Goal: Find specific page/section: Find specific page/section

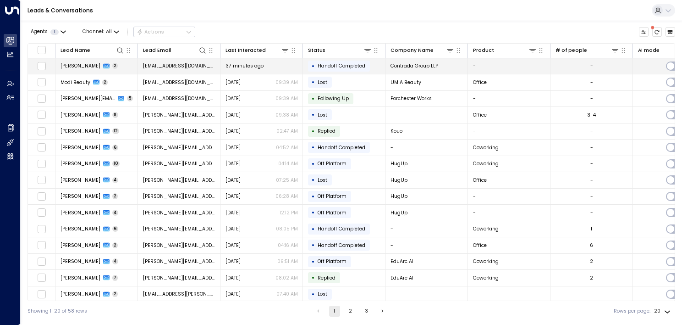
click at [114, 67] on td "[PERSON_NAME] 2" at bounding box center [96, 66] width 83 height 16
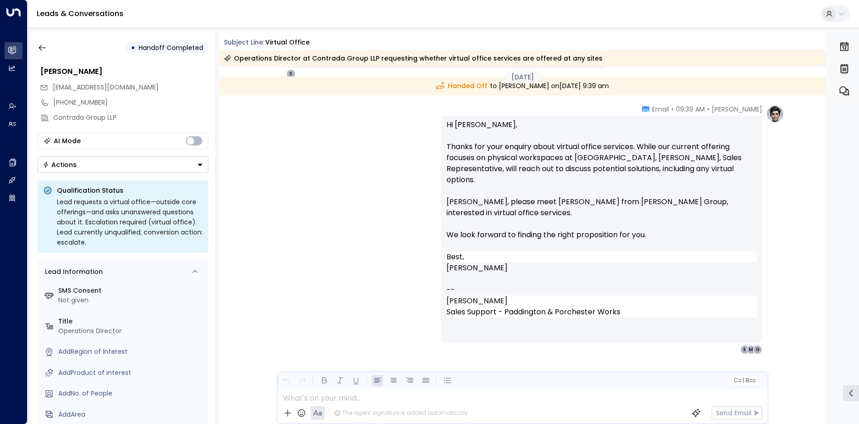
scroll to position [367, 0]
click at [40, 52] on icon "button" at bounding box center [42, 47] width 9 height 9
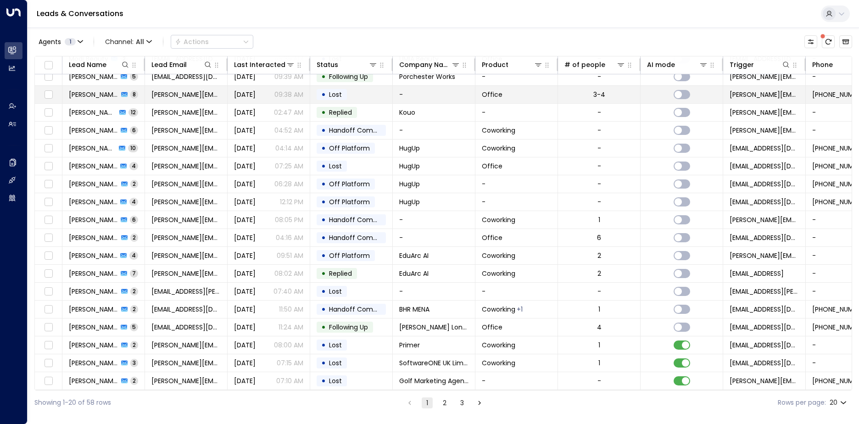
scroll to position [45, 0]
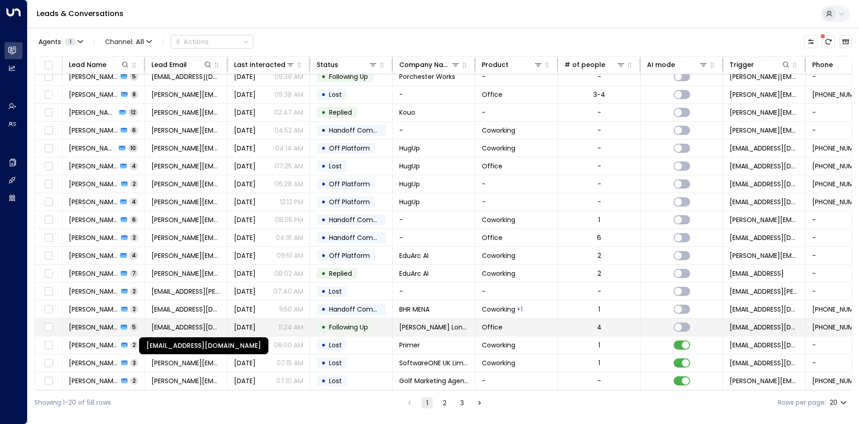
click at [153, 324] on span "[EMAIL_ADDRESS][DOMAIN_NAME]" at bounding box center [185, 326] width 69 height 9
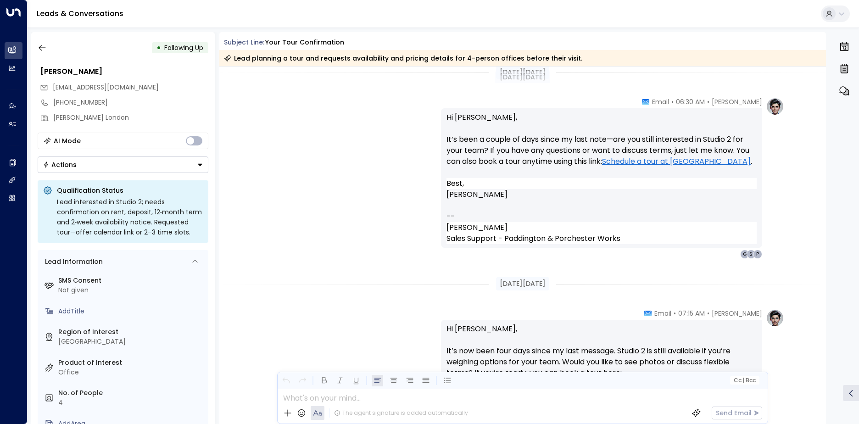
scroll to position [962, 0]
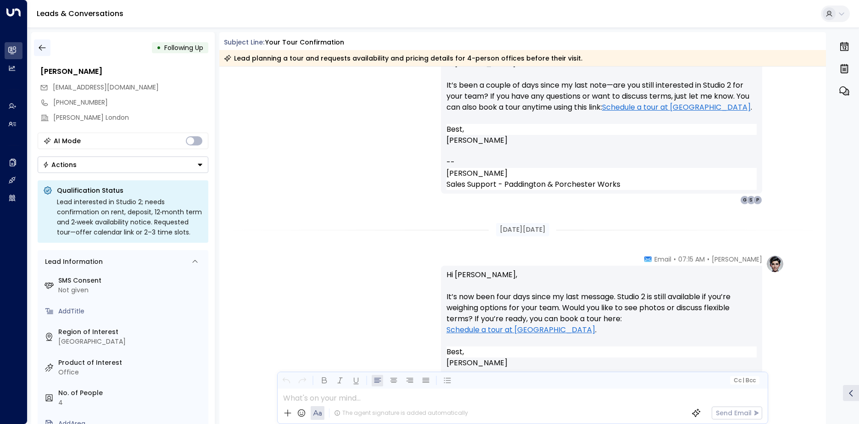
click at [40, 54] on button "button" at bounding box center [42, 47] width 17 height 17
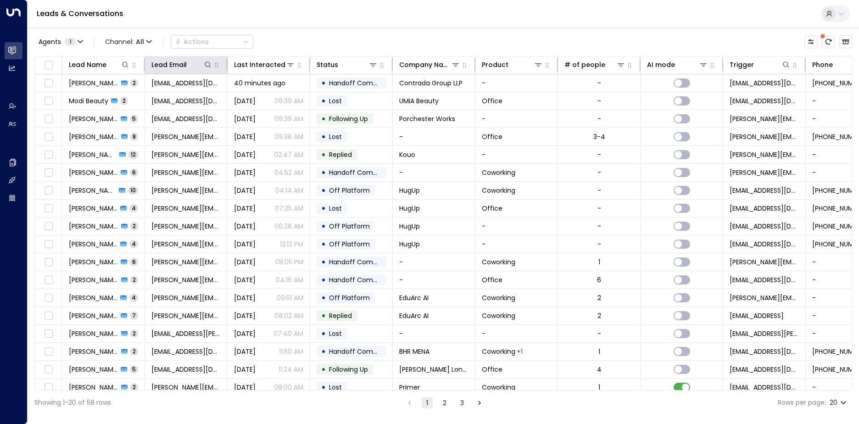
scroll to position [45, 0]
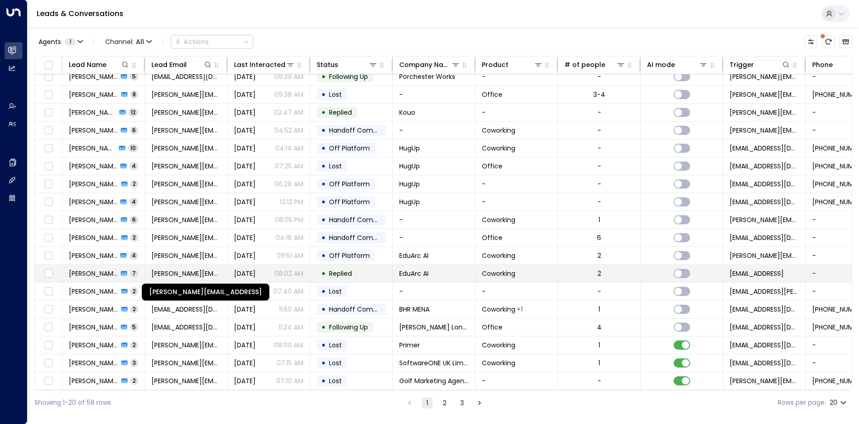
click at [191, 270] on span "[PERSON_NAME][EMAIL_ADDRESS]" at bounding box center [185, 273] width 69 height 9
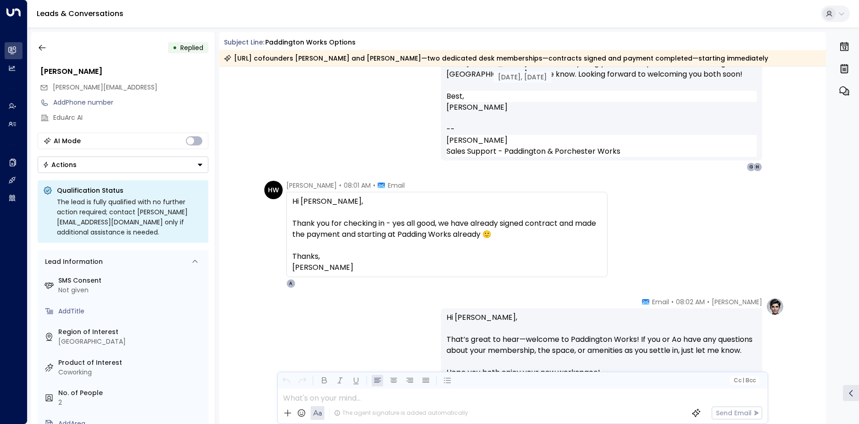
scroll to position [842, 0]
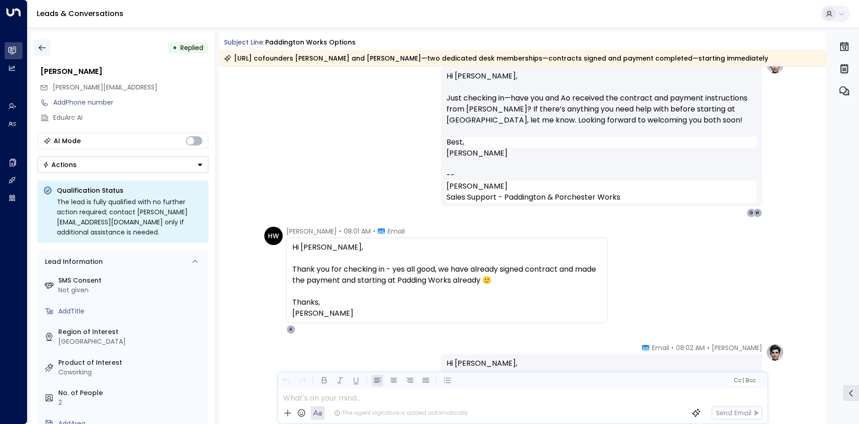
click at [47, 50] on button "button" at bounding box center [42, 47] width 17 height 17
